Goal: Find specific page/section: Locate a particular part of the current website

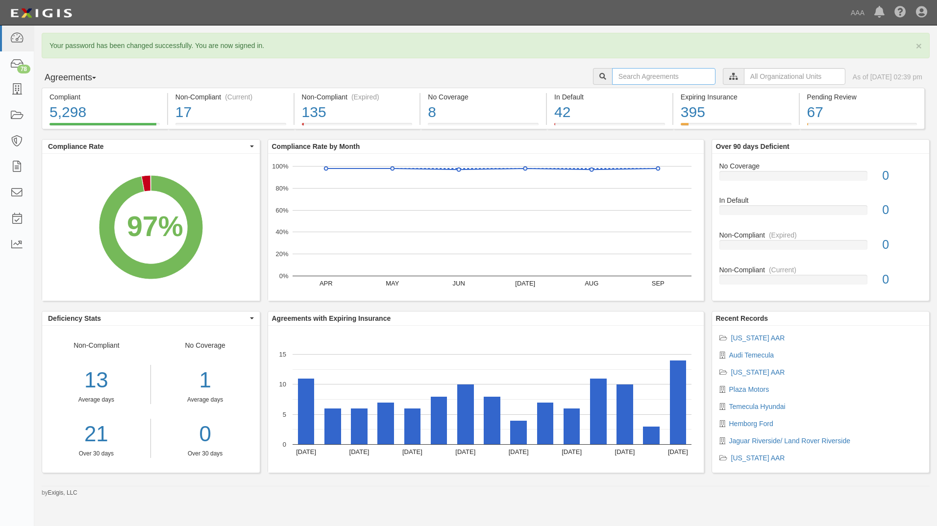
click at [660, 76] on input "text" at bounding box center [663, 76] width 103 height 17
type input "crystal"
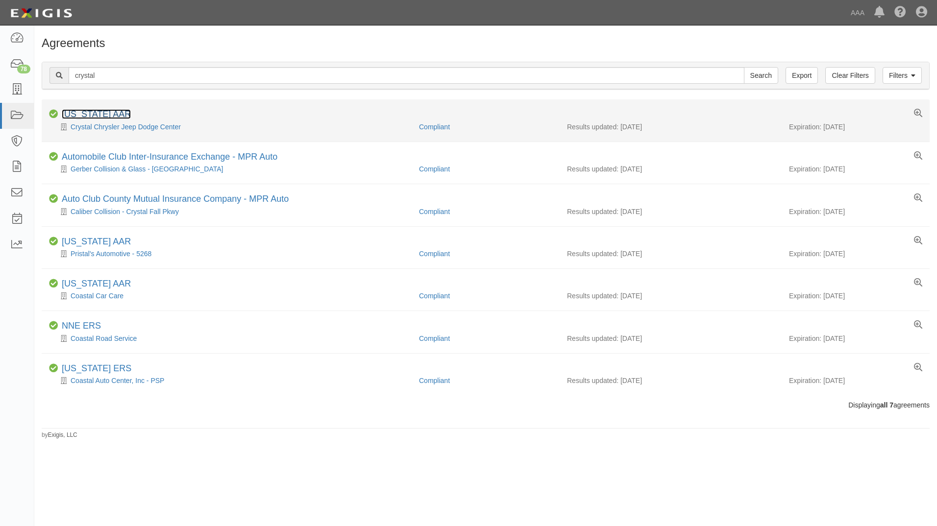
click at [114, 114] on link "[US_STATE] AAR" at bounding box center [96, 114] width 69 height 10
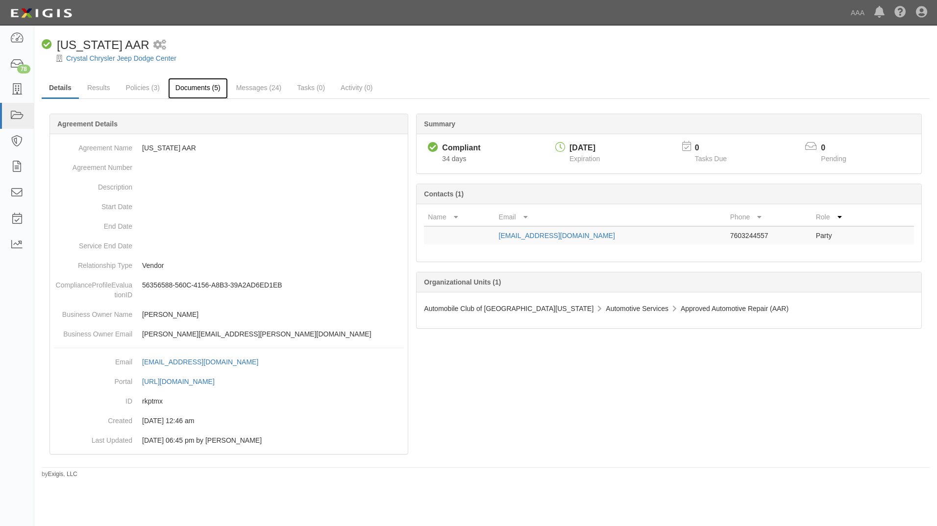
click at [209, 83] on link "Documents (5)" at bounding box center [198, 88] width 60 height 21
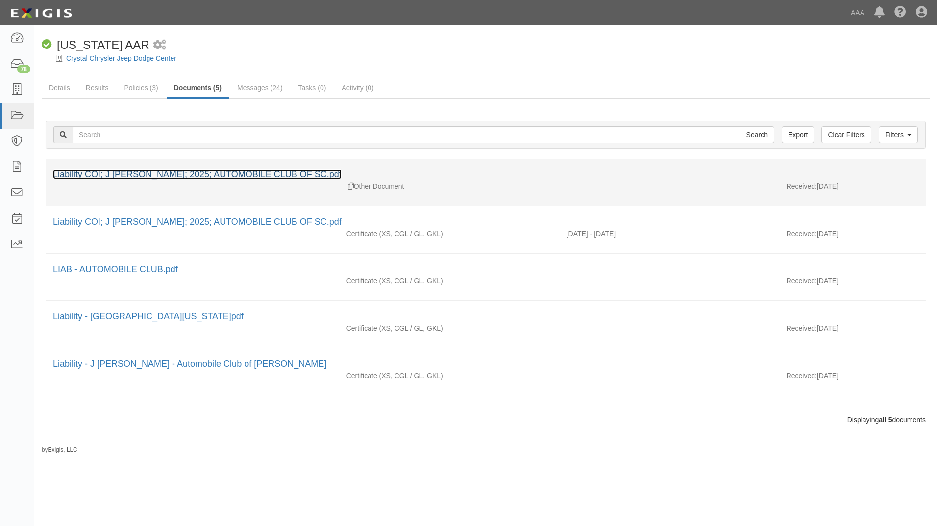
click at [193, 175] on link "Liability COI; J Velarde; 2025; AUTOMOBILE CLUB OF SC.pdf" at bounding box center [197, 175] width 289 height 10
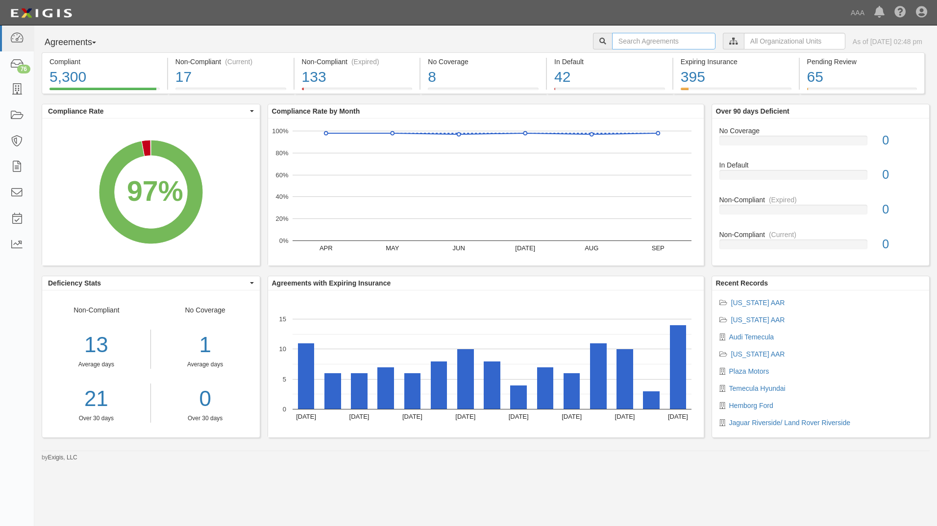
click at [628, 39] on input "text" at bounding box center [663, 41] width 103 height 17
type input "weir"
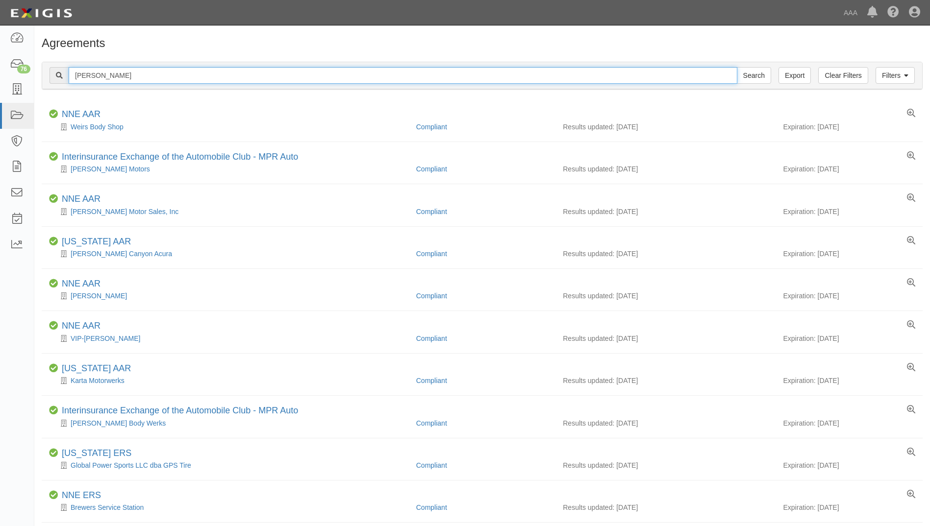
click at [197, 78] on input "weir" at bounding box center [403, 75] width 668 height 17
type input "weir canyon"
click at [737, 67] on input "Search" at bounding box center [754, 75] width 34 height 17
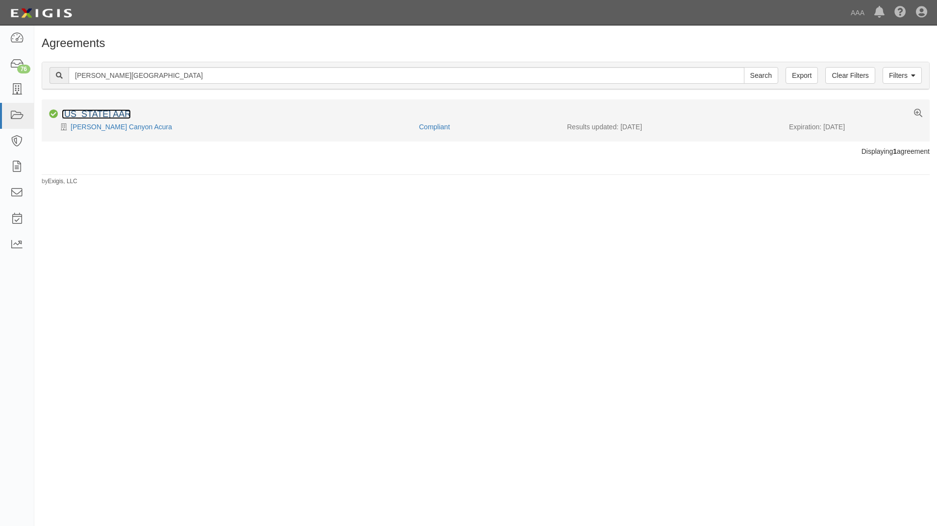
click at [113, 118] on link "[US_STATE] AAR" at bounding box center [96, 114] width 69 height 10
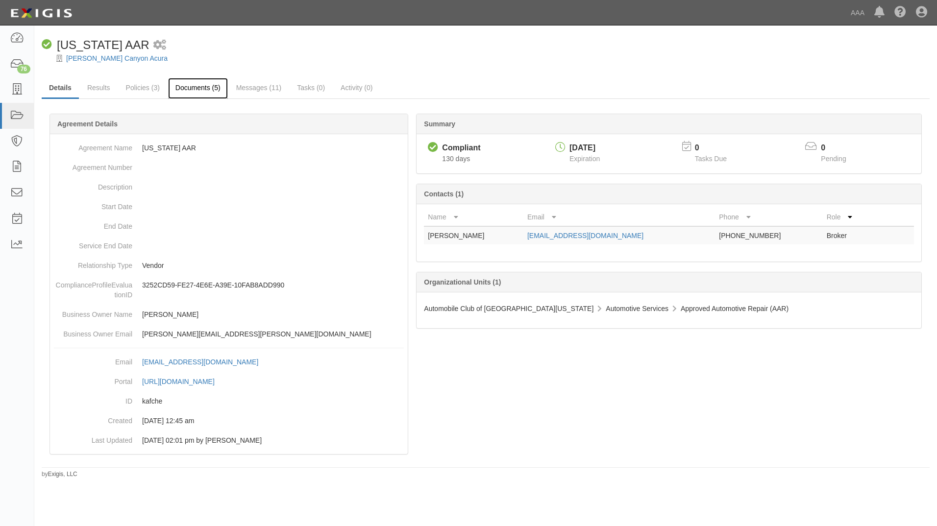
click at [198, 84] on link "Documents (5)" at bounding box center [198, 88] width 60 height 21
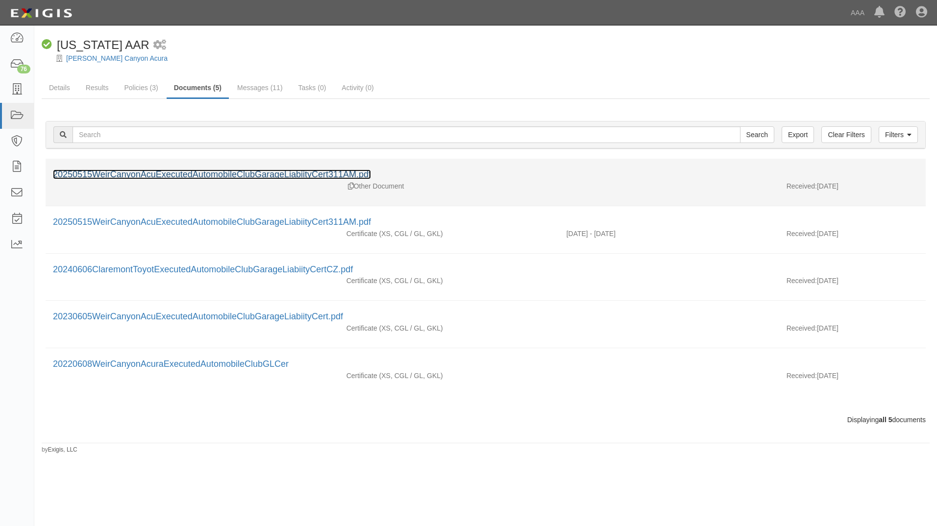
click at [209, 172] on link "20250515WeirCanyonAcuExecutedAutomobileClubGarageLiabiityCert311AM.pdf" at bounding box center [212, 175] width 318 height 10
